Goal: Use online tool/utility: Utilize a website feature to perform a specific function

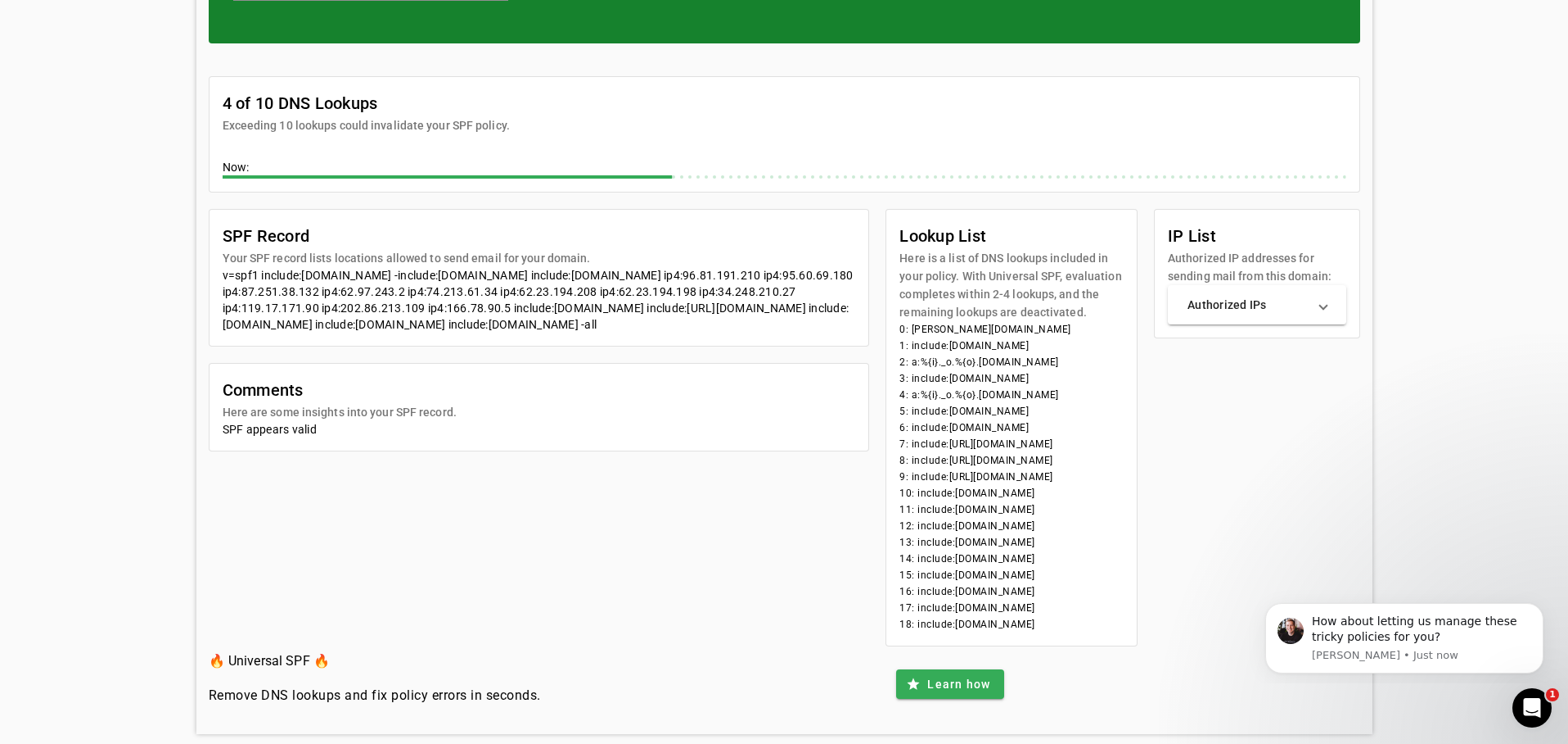
scroll to position [240, 0]
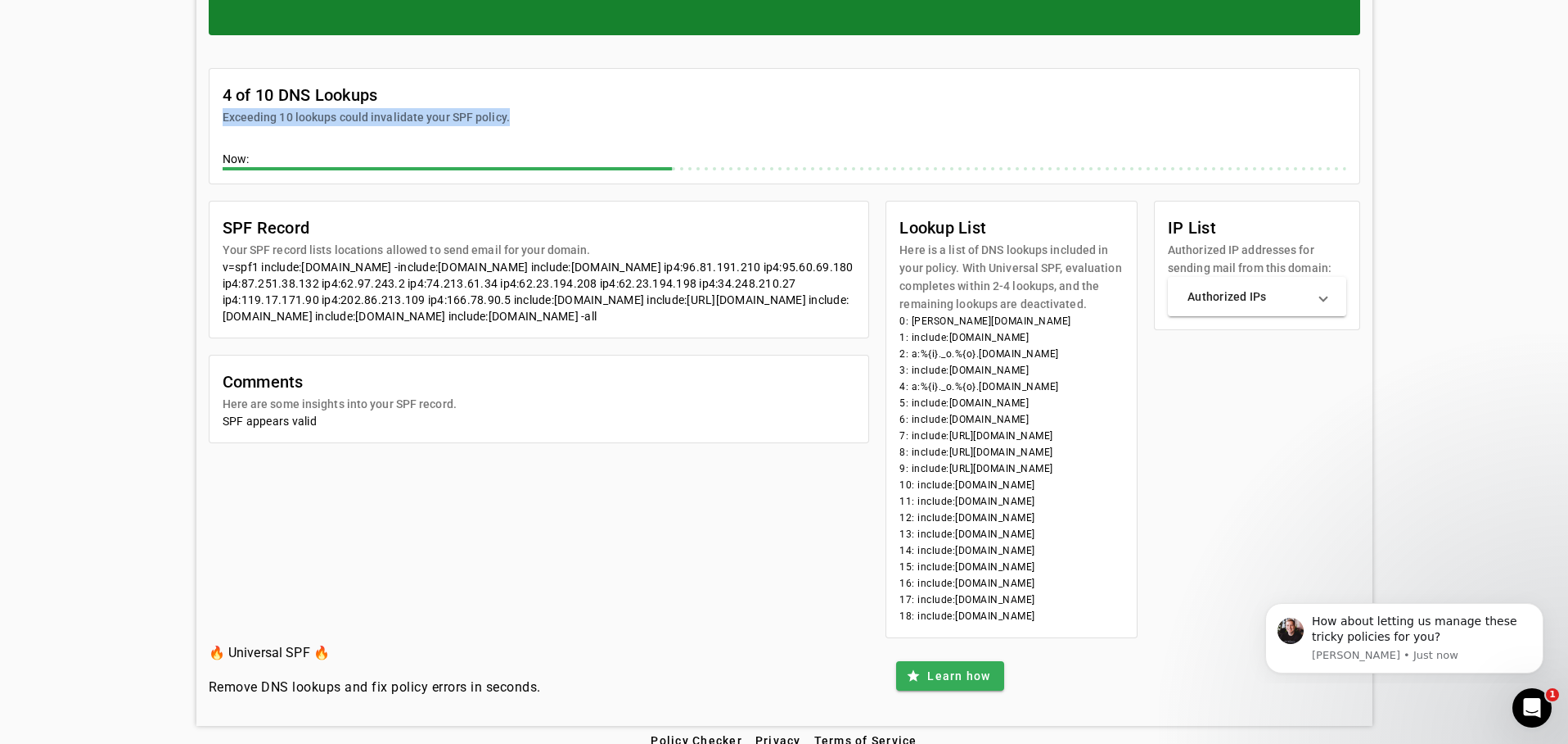
drag, startPoint x: 241, startPoint y: 117, endPoint x: 522, endPoint y: 122, distance: 281.0
click at [522, 122] on mat-card-header "4 of 10 DNS Lookups Exceeding 10 lookups could invalidate your SPF policy." at bounding box center [784, 98] width 1150 height 57
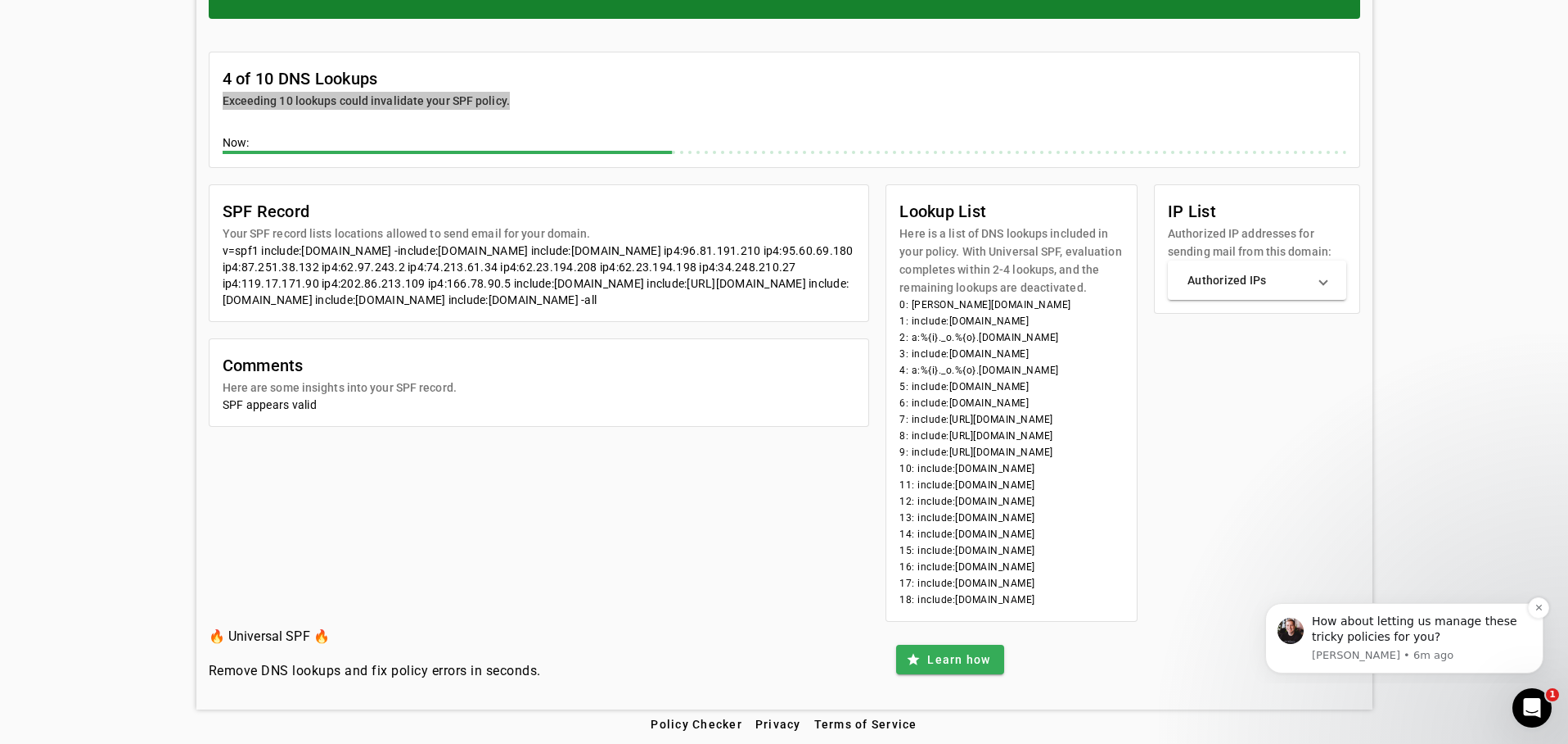
scroll to position [0, 0]
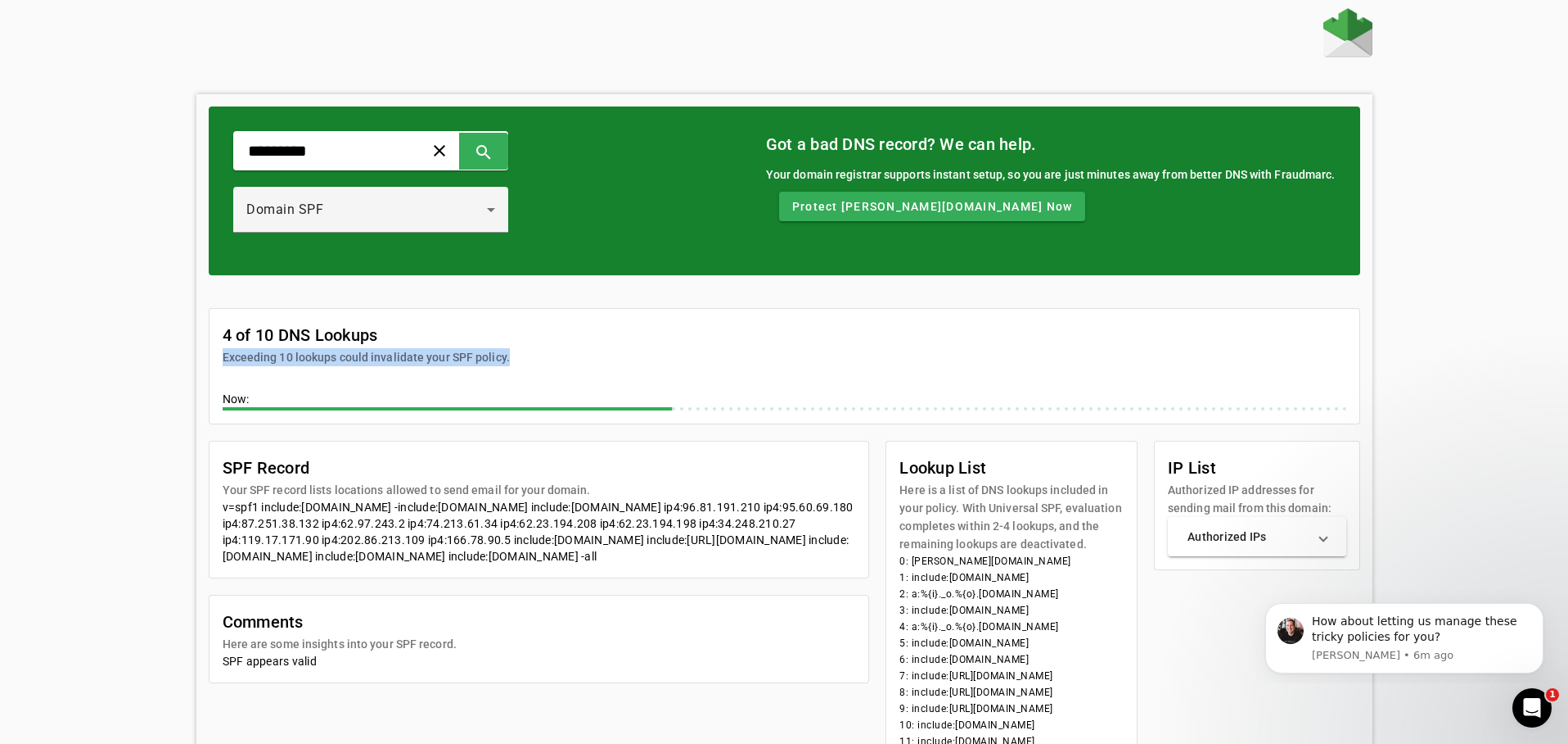
click at [363, 146] on input "*********" at bounding box center [322, 151] width 151 height 20
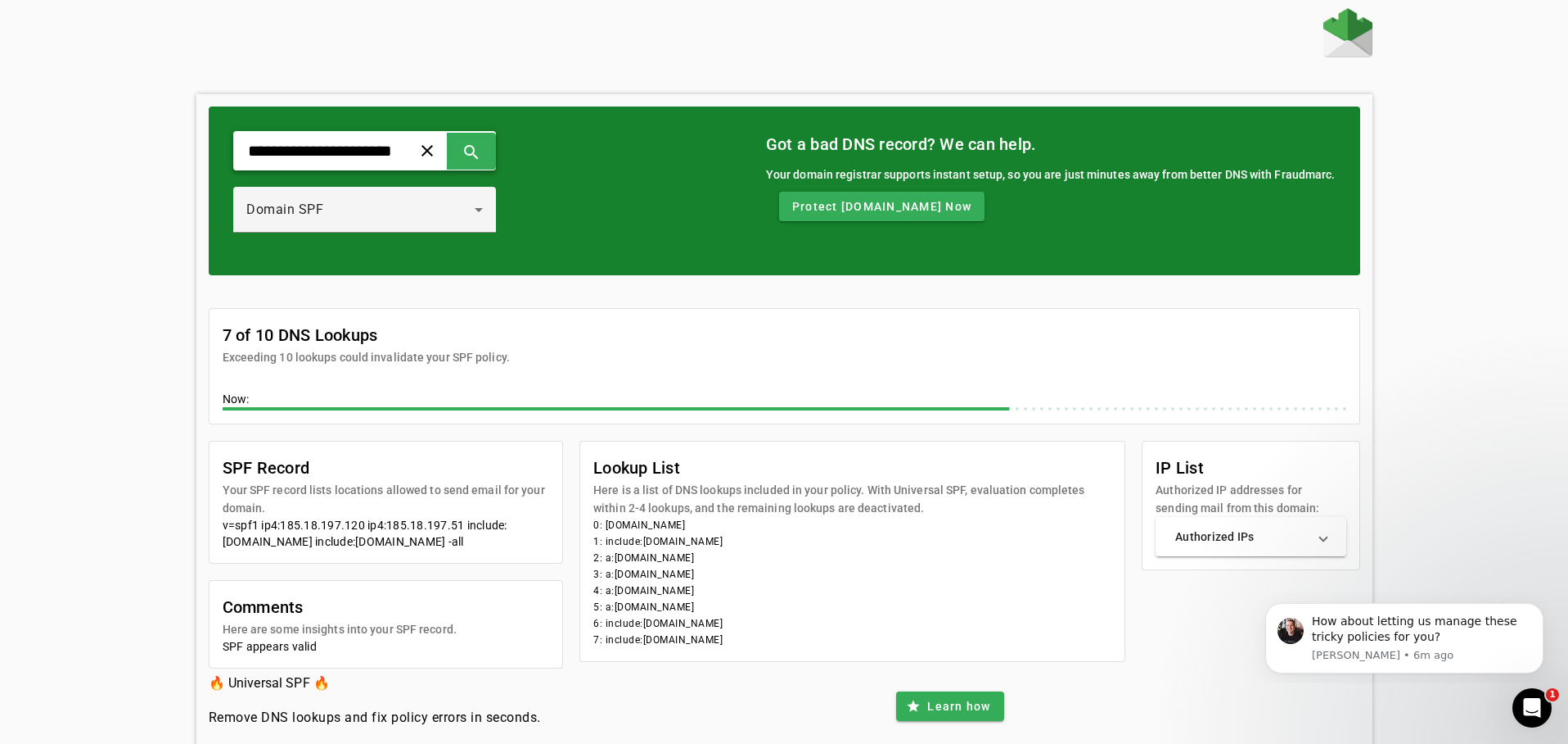
scroll to position [46, 0]
type input "*********"
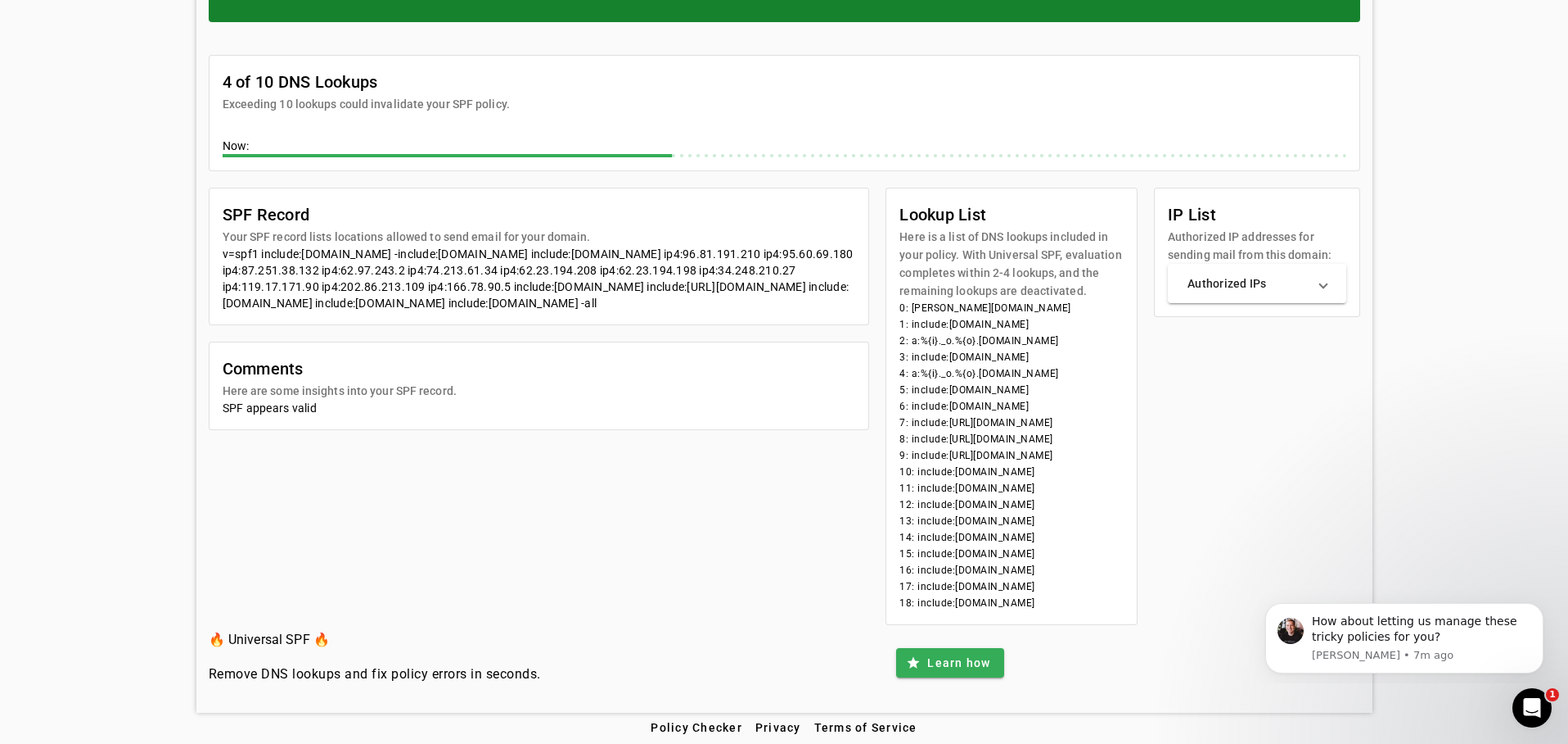
scroll to position [275, 0]
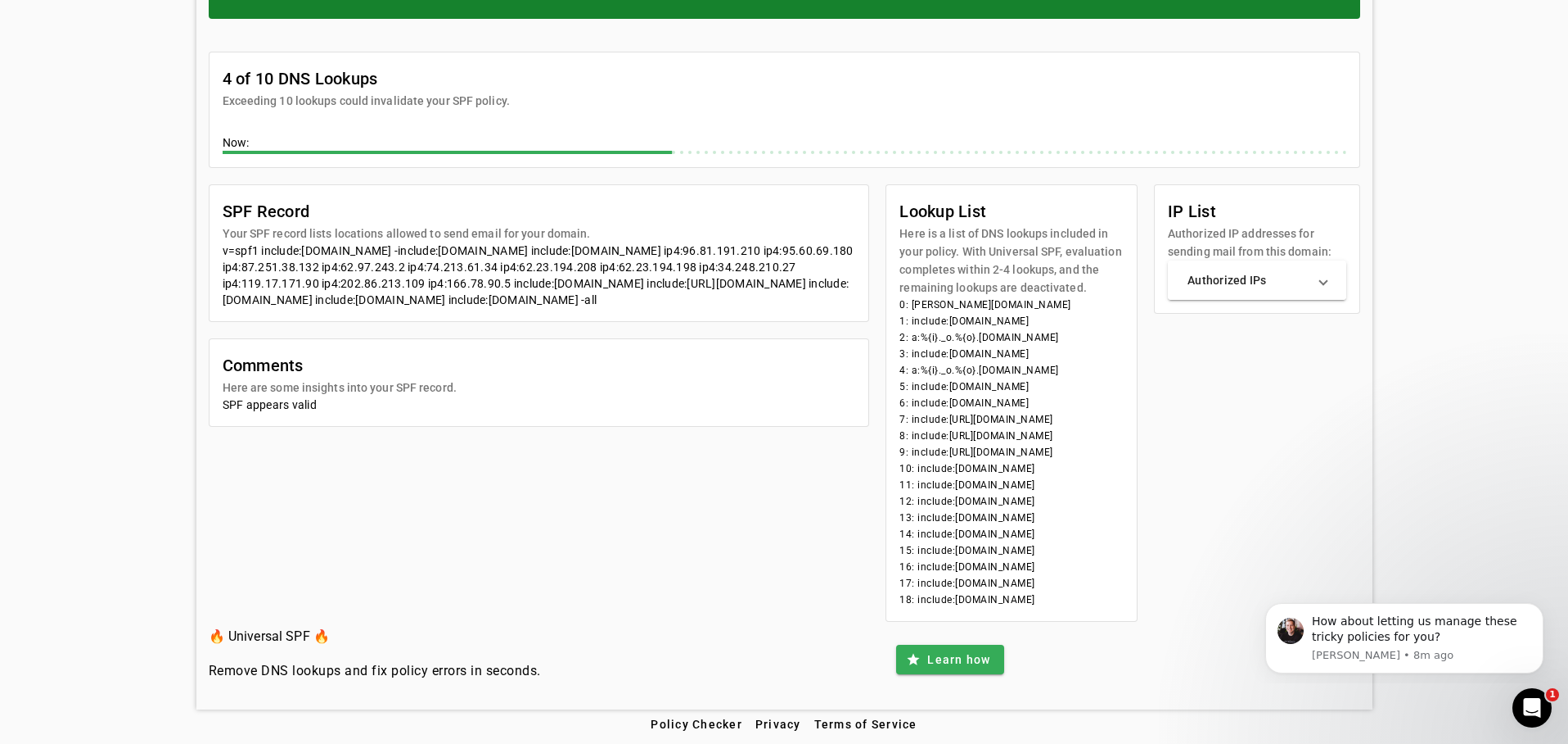
click at [1282, 272] on mat-panel-title "Authorized IPs" at bounding box center [1247, 280] width 119 height 17
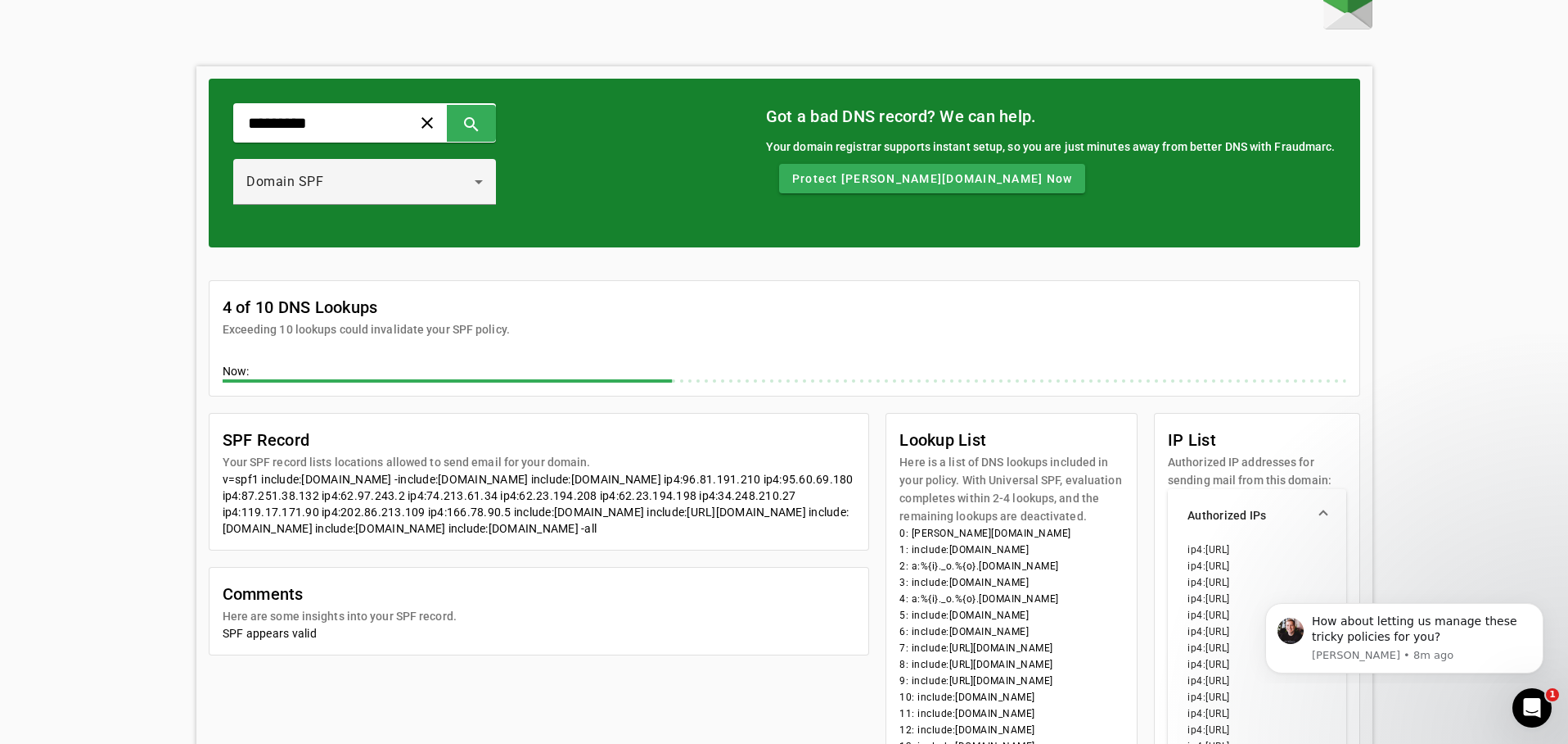
scroll to position [0, 0]
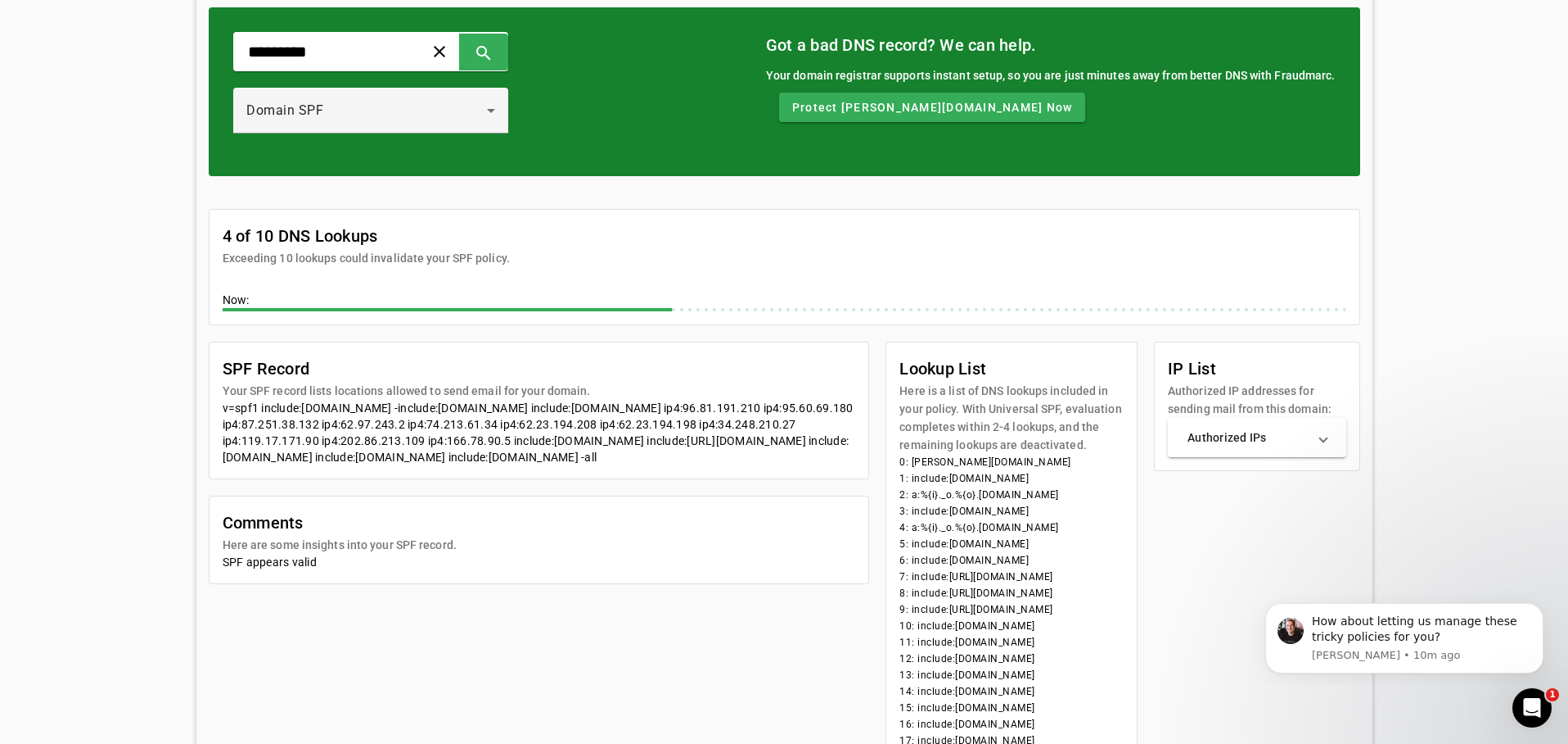
scroll to position [222, 0]
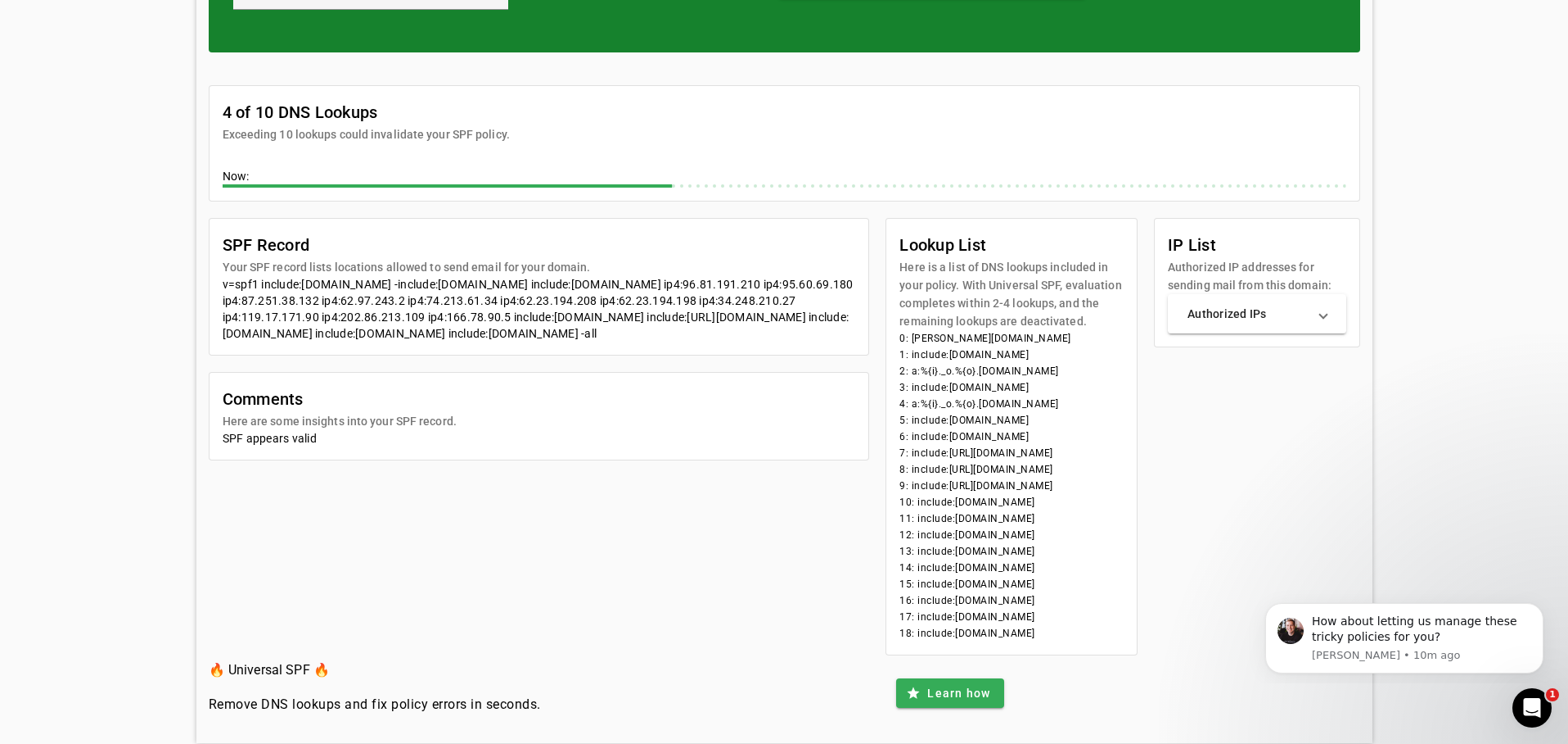
drag, startPoint x: 1060, startPoint y: 648, endPoint x: 904, endPoint y: 250, distance: 427.5
click at [904, 247] on mat-card "Lookup List Here is a list of DNS lookups included in your policy. With Univers…" at bounding box center [1011, 437] width 252 height 438
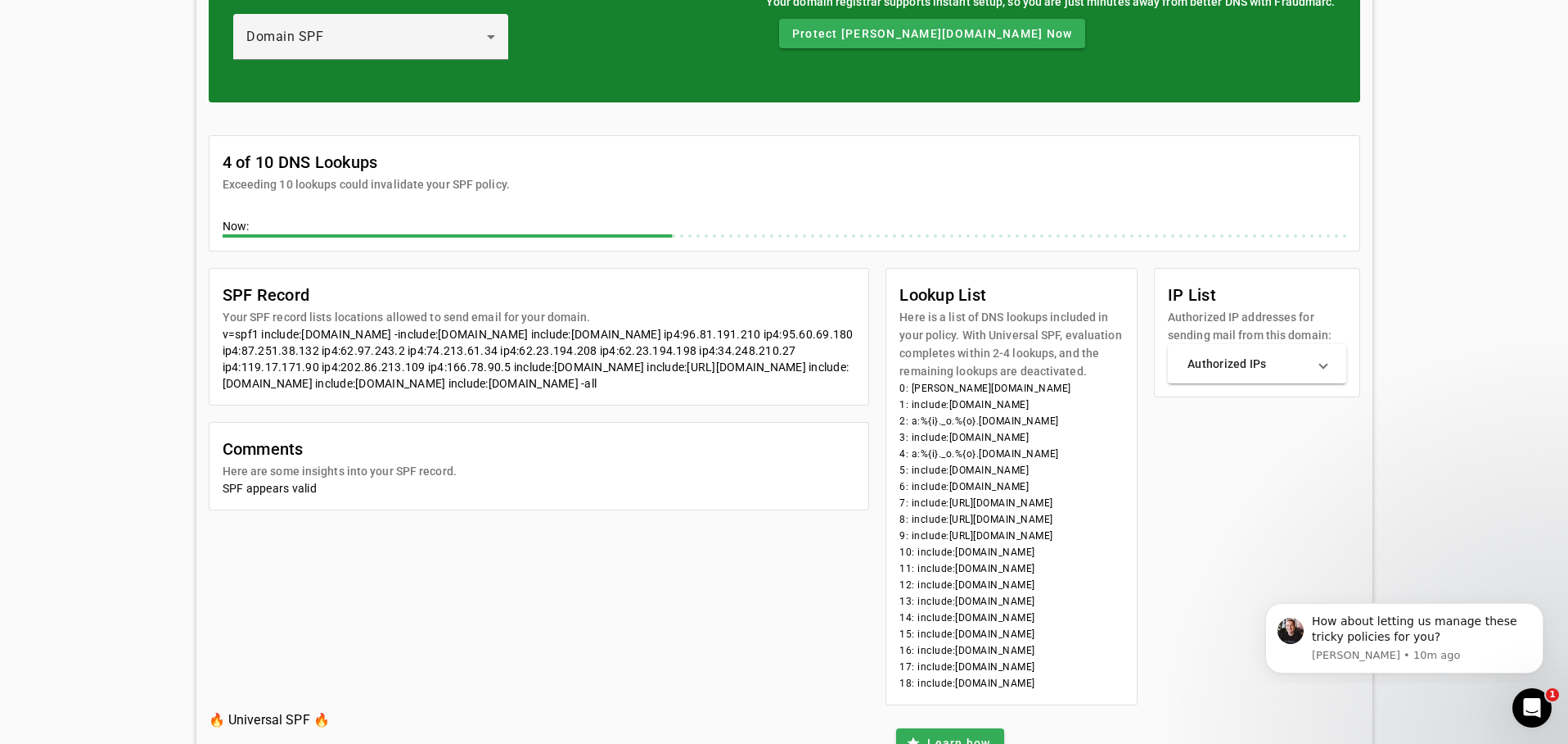
scroll to position [224, 0]
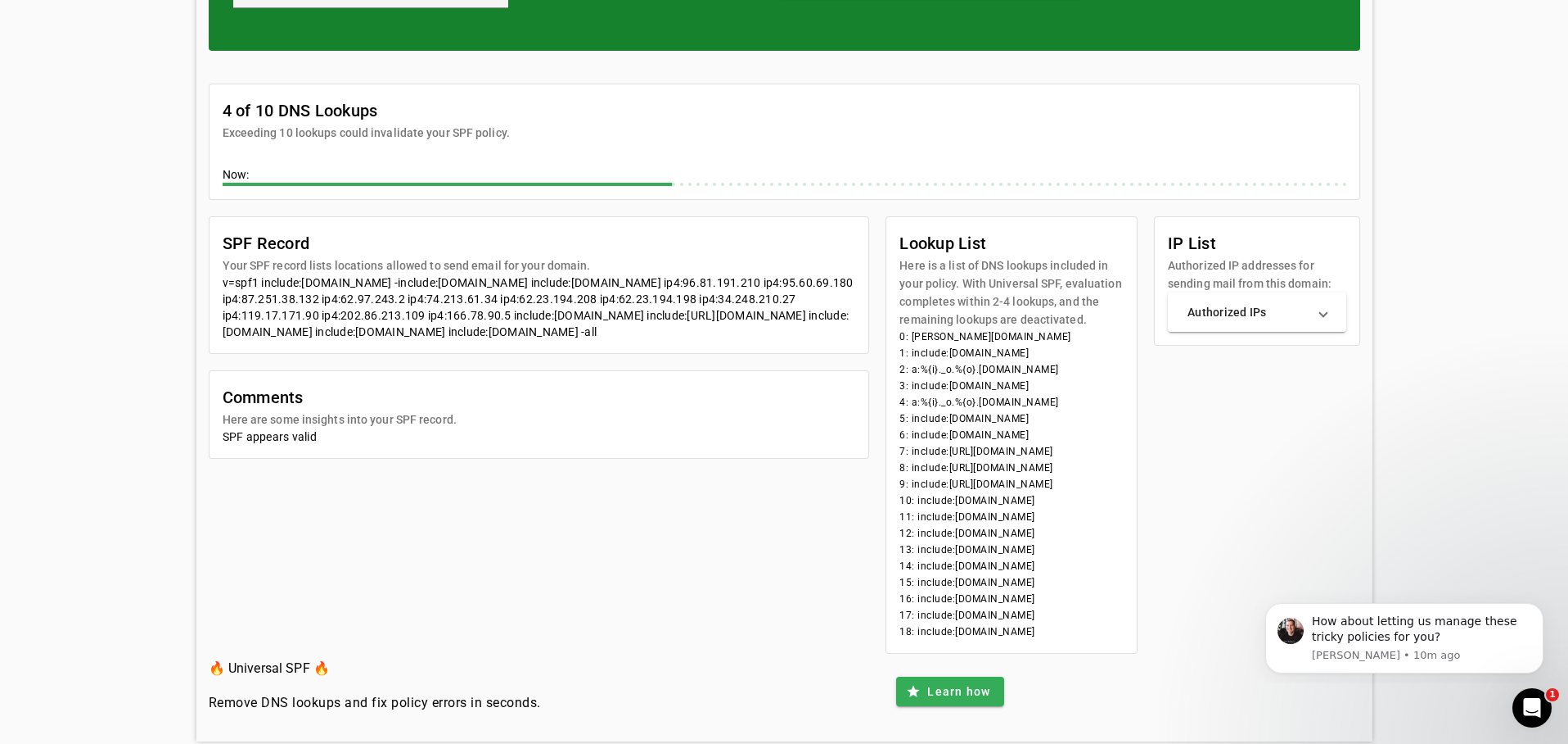
drag, startPoint x: 910, startPoint y: 241, endPoint x: 1089, endPoint y: 645, distance: 441.9
click at [1089, 645] on mat-card "Lookup List Here is a list of DNS lookups included in your policy. With Univers…" at bounding box center [1011, 435] width 252 height 438
